Goal: Task Accomplishment & Management: Use online tool/utility

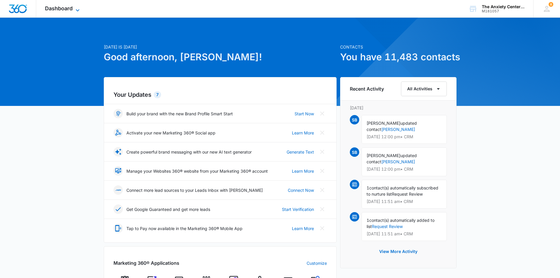
click at [77, 7] on icon at bounding box center [77, 10] width 7 height 7
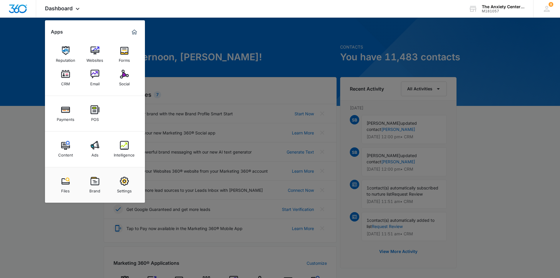
click at [61, 75] on img at bounding box center [65, 74] width 9 height 9
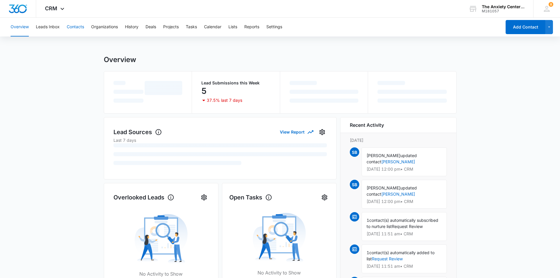
click at [77, 28] on button "Contacts" at bounding box center [75, 27] width 17 height 19
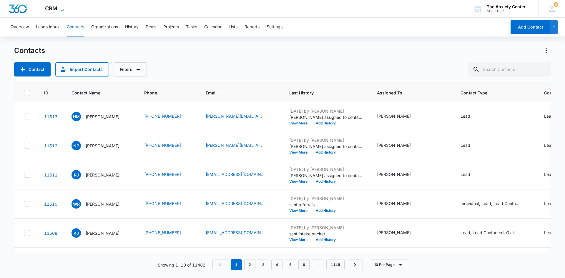
click at [65, 9] on icon at bounding box center [62, 10] width 7 height 7
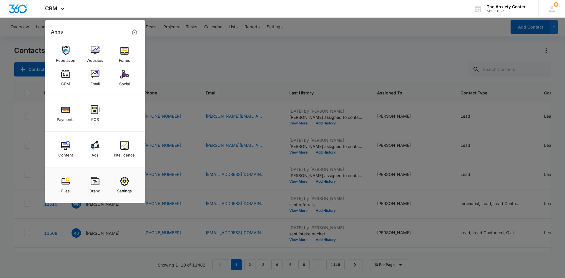
click at [126, 146] on img at bounding box center [124, 145] width 9 height 9
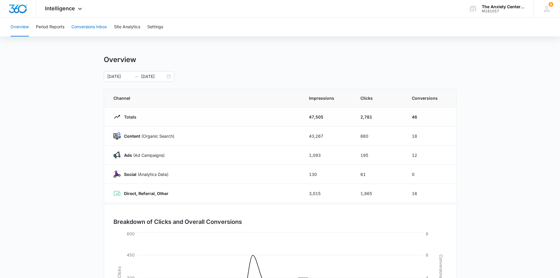
click at [97, 30] on button "Conversions Inbox" at bounding box center [89, 27] width 36 height 19
